Goal: Task Accomplishment & Management: Use online tool/utility

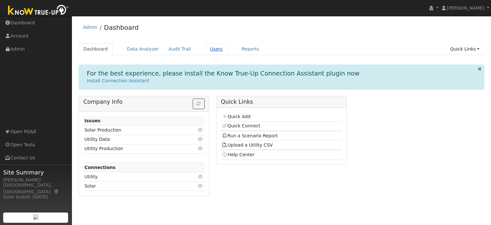
click at [205, 51] on link "Users" at bounding box center [216, 49] width 22 height 12
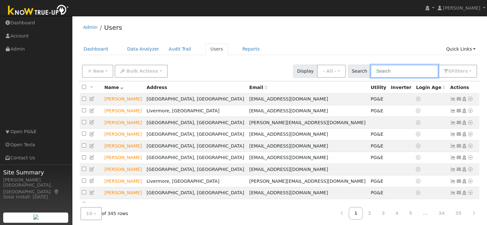
click at [382, 73] on input "text" at bounding box center [404, 71] width 68 height 13
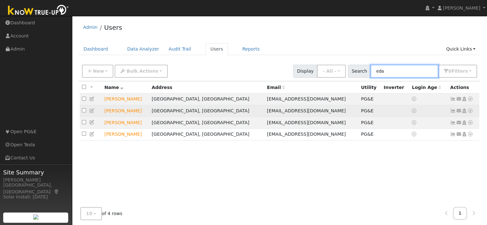
type input "eda"
click at [130, 111] on td "Margaret Eda" at bounding box center [125, 111] width 47 height 12
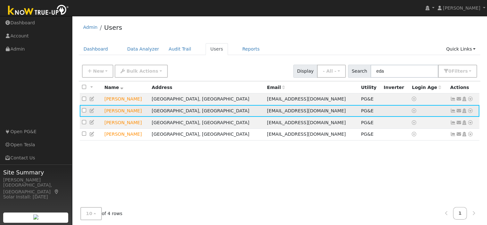
click at [469, 112] on icon at bounding box center [470, 110] width 6 height 4
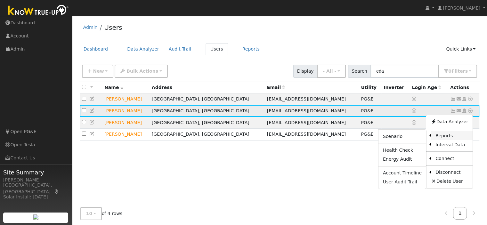
click at [455, 132] on link "Reports" at bounding box center [452, 135] width 42 height 9
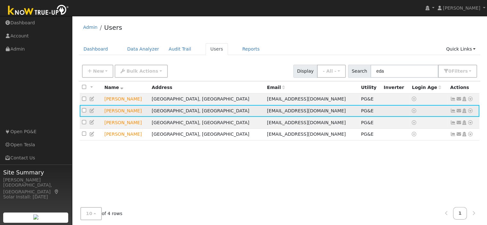
click at [469, 111] on icon at bounding box center [470, 110] width 6 height 4
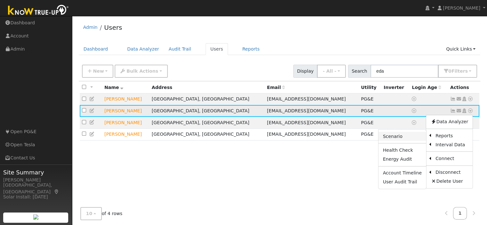
click at [405, 136] on link "Scenario" at bounding box center [402, 136] width 48 height 9
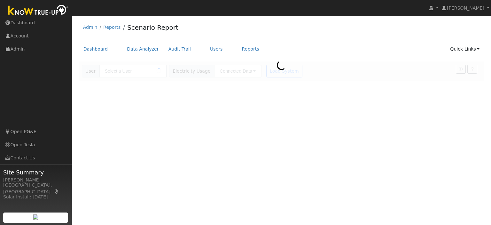
type input "[PERSON_NAME]"
type input "Pacific Gas & Electric"
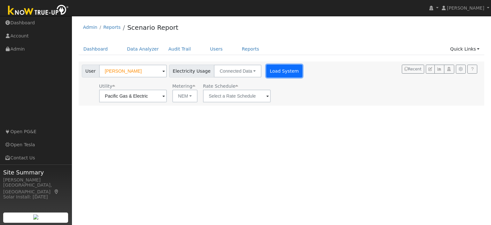
click at [274, 66] on button "Load System" at bounding box center [284, 71] width 36 height 13
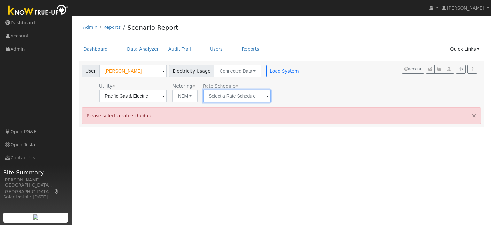
click at [260, 97] on input "text" at bounding box center [237, 96] width 68 height 13
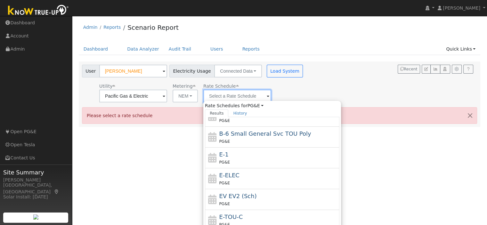
scroll to position [96, 0]
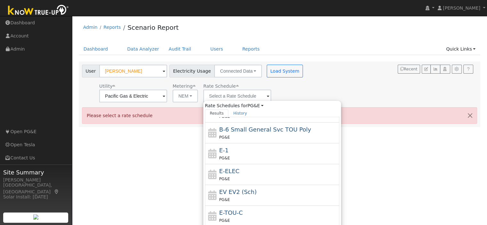
click at [254, 194] on div "EV EV2 (Sch) PG&E" at bounding box center [278, 194] width 119 height 15
type input "EV EV2 (Sch)"
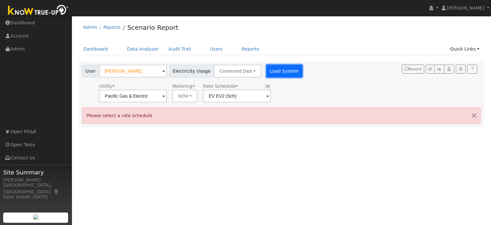
click at [274, 73] on button "Load System" at bounding box center [284, 71] width 36 height 13
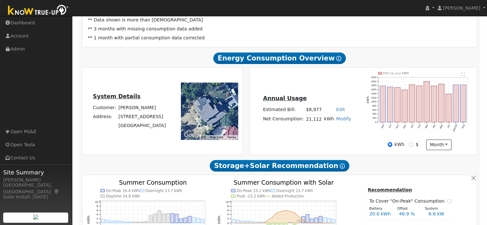
scroll to position [128, 0]
